Goal: Task Accomplishment & Management: Manage account settings

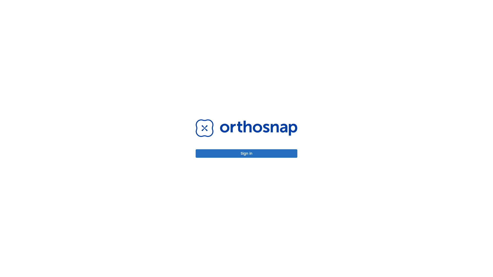
click at [246, 153] on button "Sign in" at bounding box center [247, 153] width 102 height 8
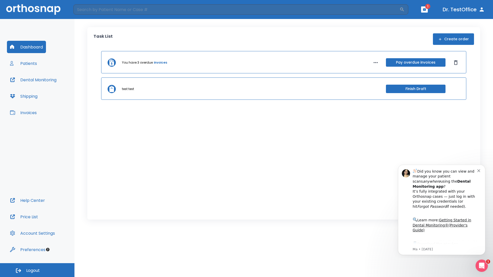
click at [37, 270] on span "Logout" at bounding box center [33, 271] width 14 height 6
